Goal: Task Accomplishment & Management: Complete application form

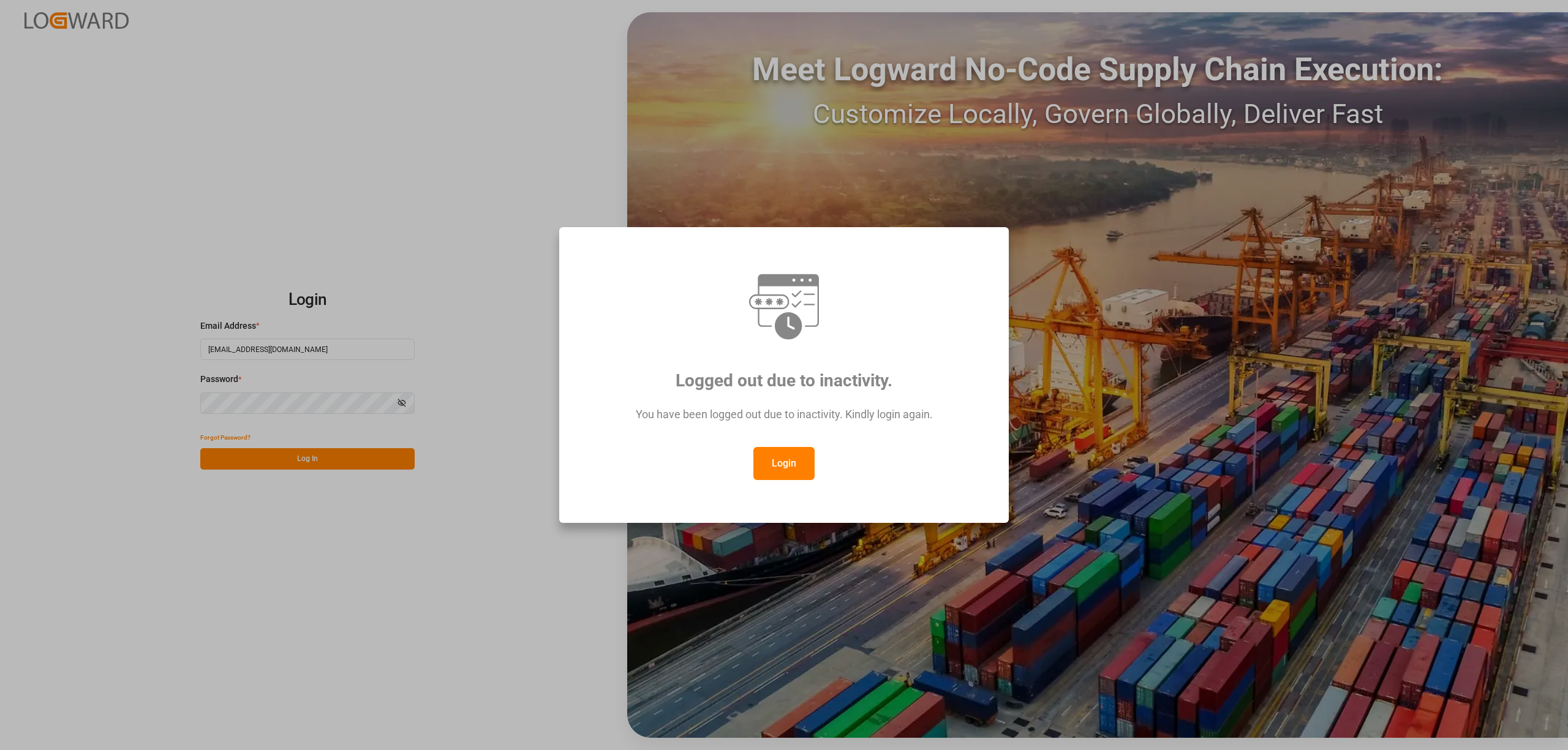
click at [787, 465] on button "Login" at bounding box center [784, 463] width 61 height 33
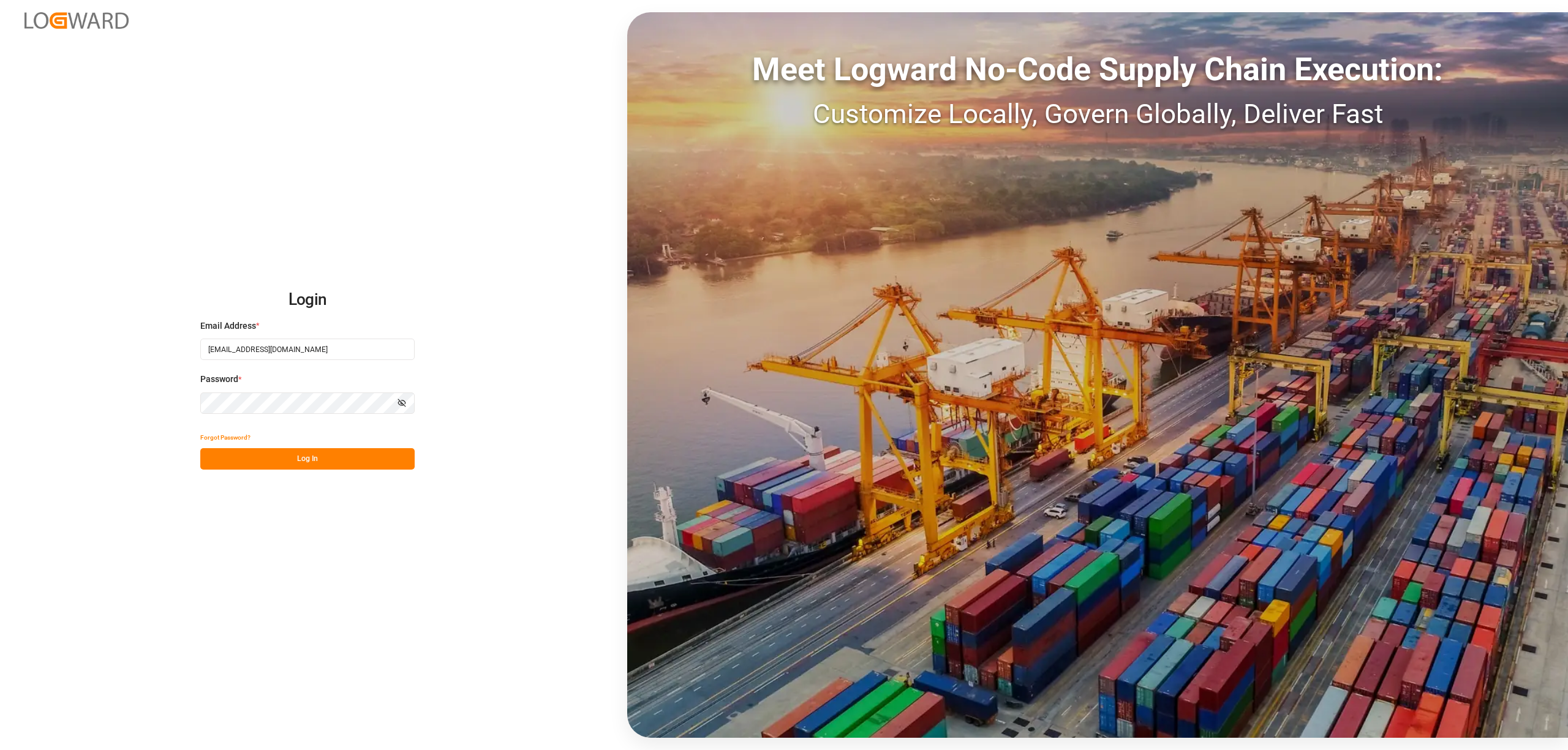
click at [292, 458] on button "Log In" at bounding box center [307, 458] width 214 height 21
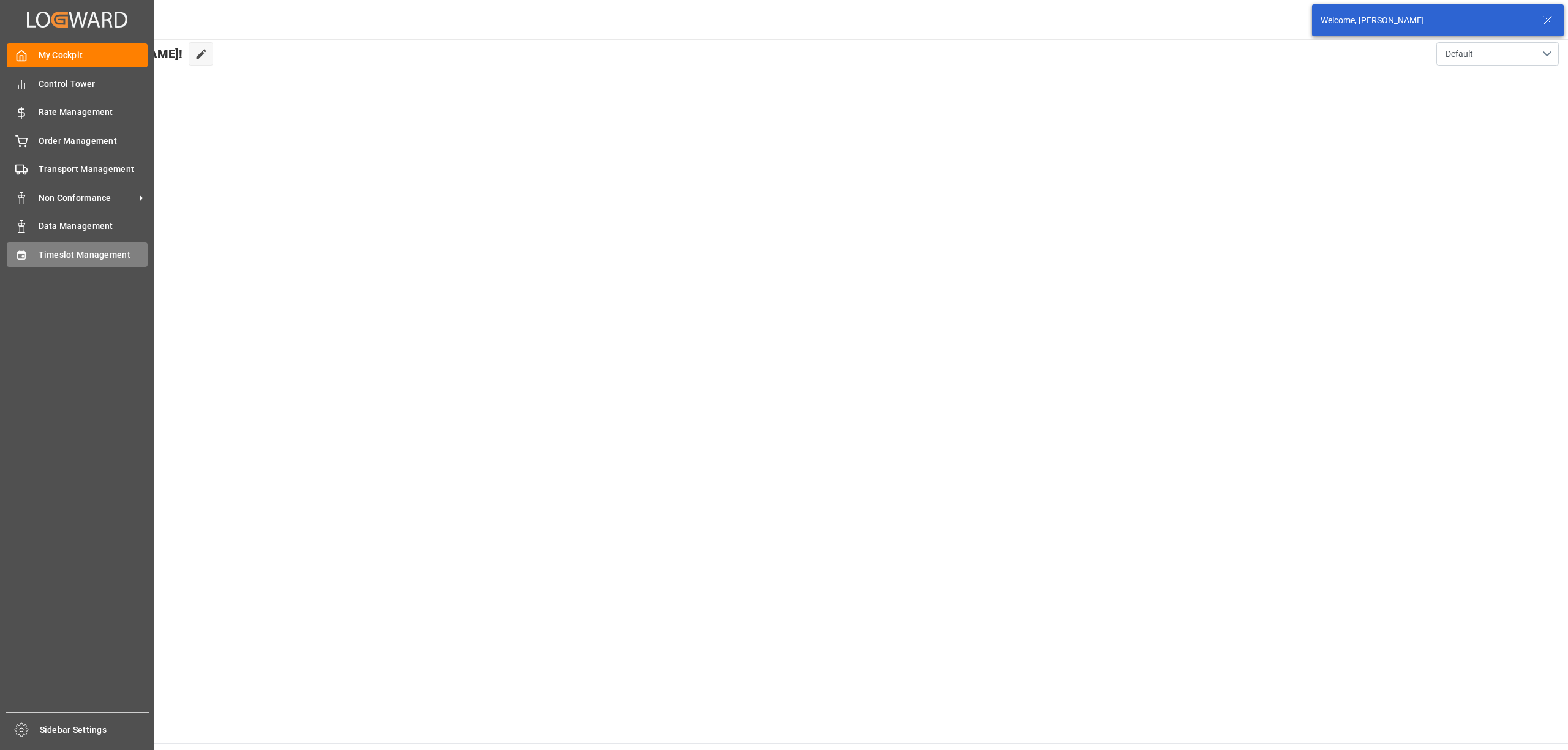
click at [31, 256] on div "Timeslot Management Timeslot Management" at bounding box center [77, 254] width 141 height 24
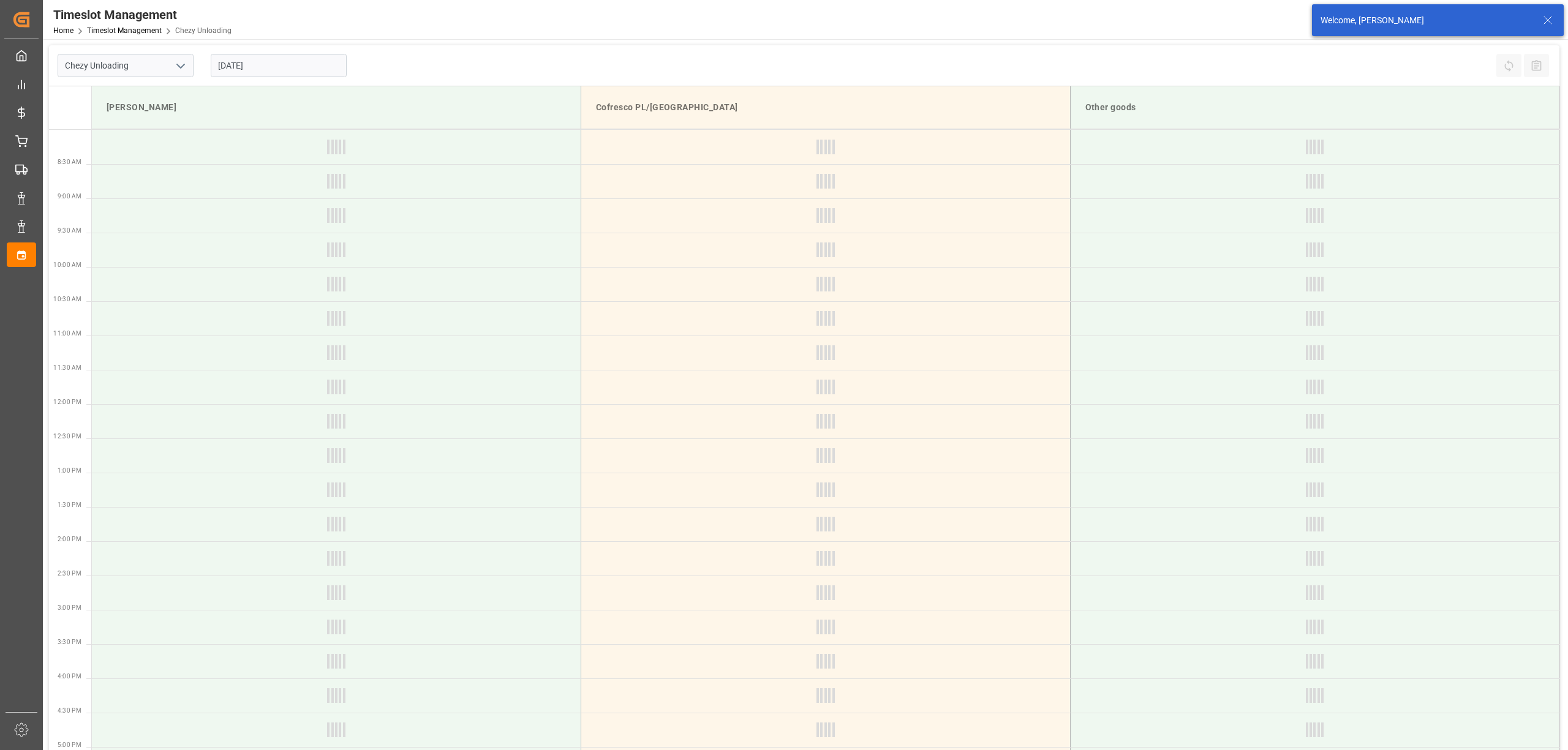
type input "Chezy Unloading"
click at [267, 61] on input "[DATE]" at bounding box center [279, 65] width 136 height 23
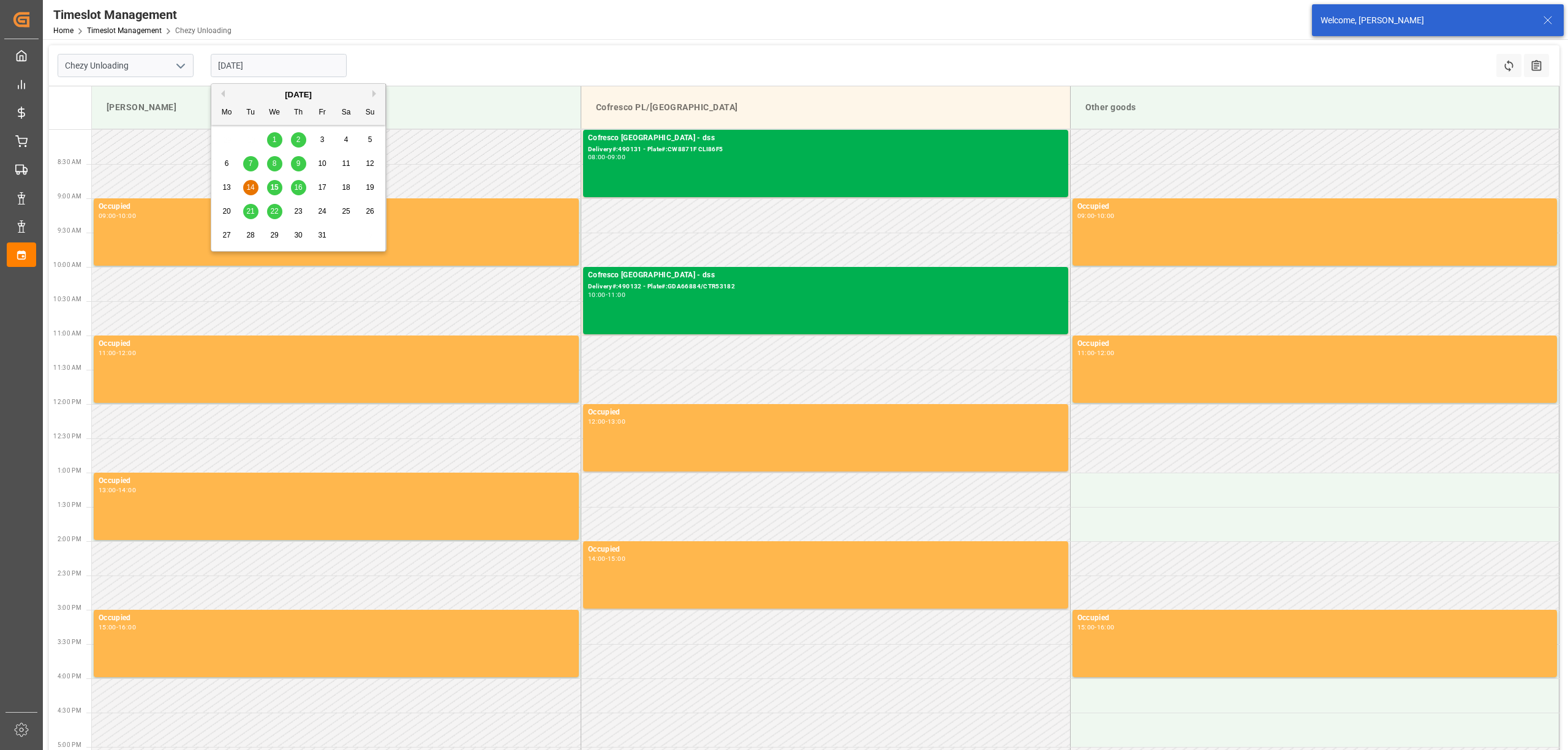
click at [273, 210] on span "22" at bounding box center [274, 210] width 8 height 9
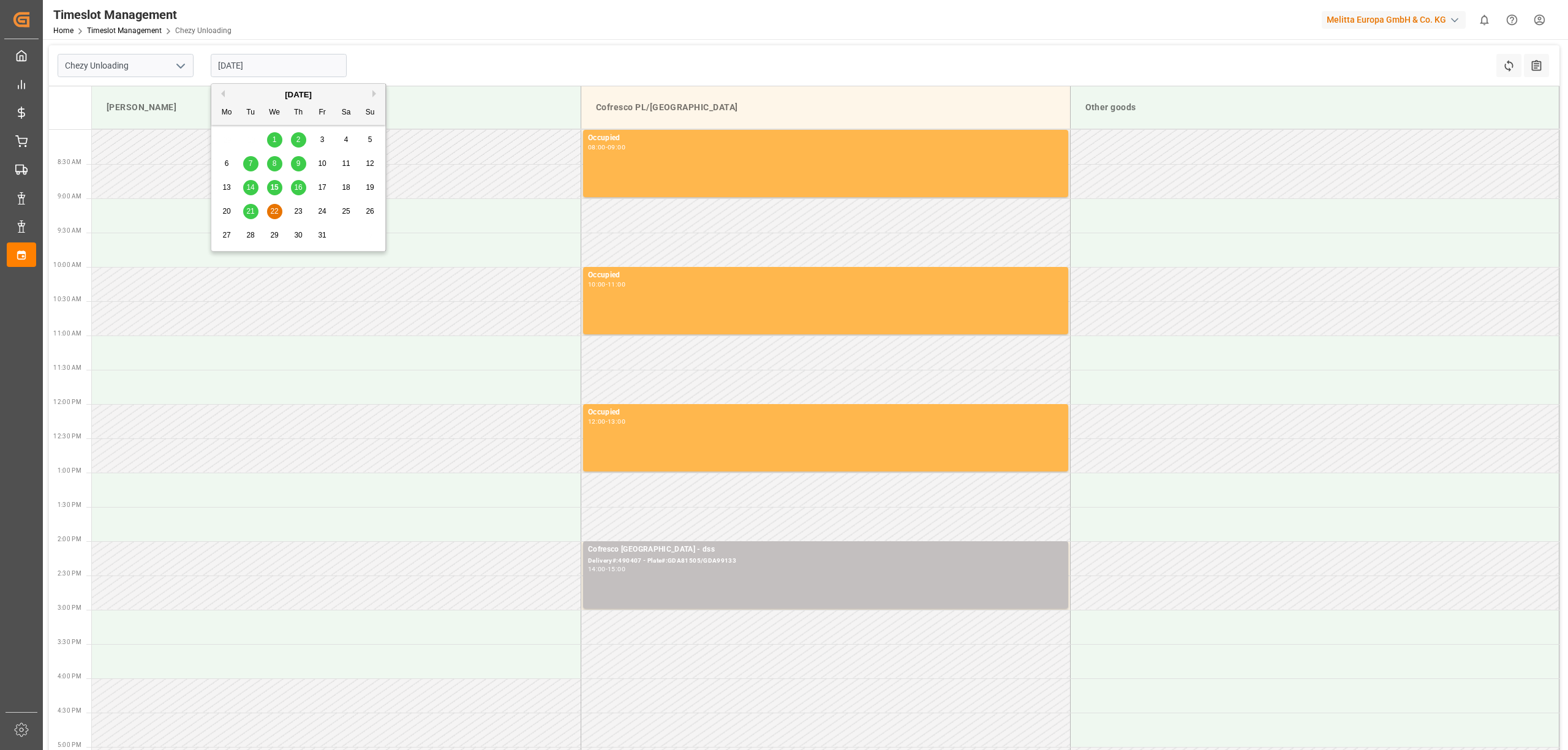
click at [231, 62] on input "[DATE]" at bounding box center [279, 65] width 136 height 23
click at [295, 207] on span "23" at bounding box center [298, 210] width 8 height 9
type input "[DATE]"
